Goal: Transaction & Acquisition: Subscribe to service/newsletter

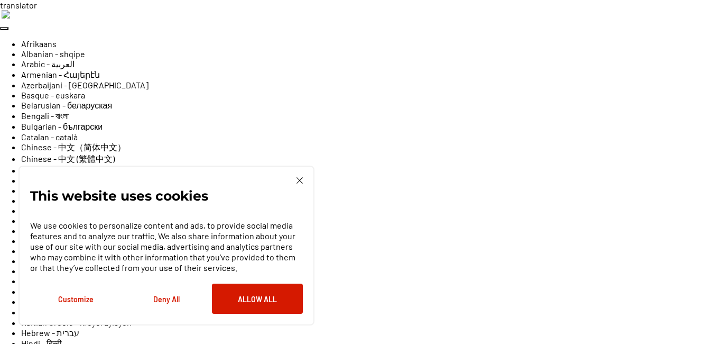
click at [300, 179] on img at bounding box center [299, 180] width 6 height 6
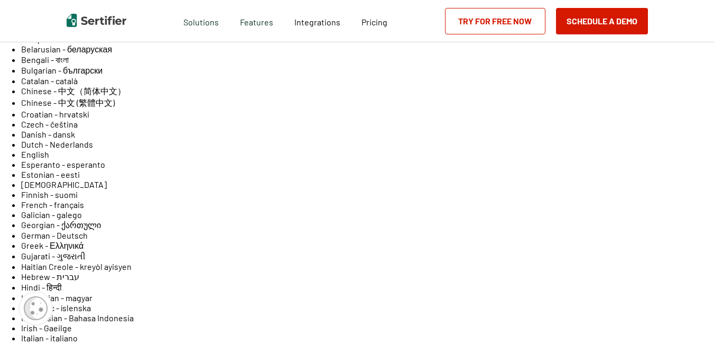
scroll to position [61, 0]
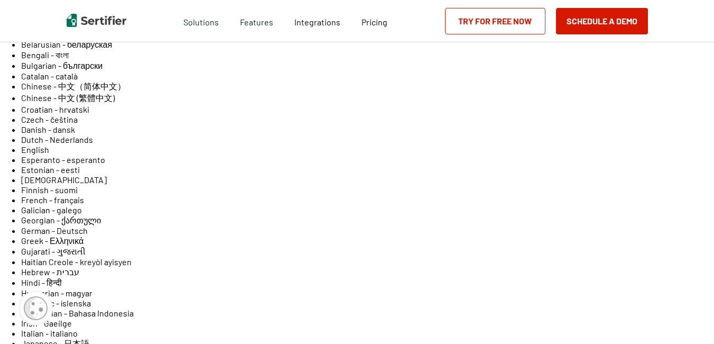
click at [493, 21] on link "Try for Free Now" at bounding box center [495, 21] width 100 height 26
